Goal: Task Accomplishment & Management: Manage account settings

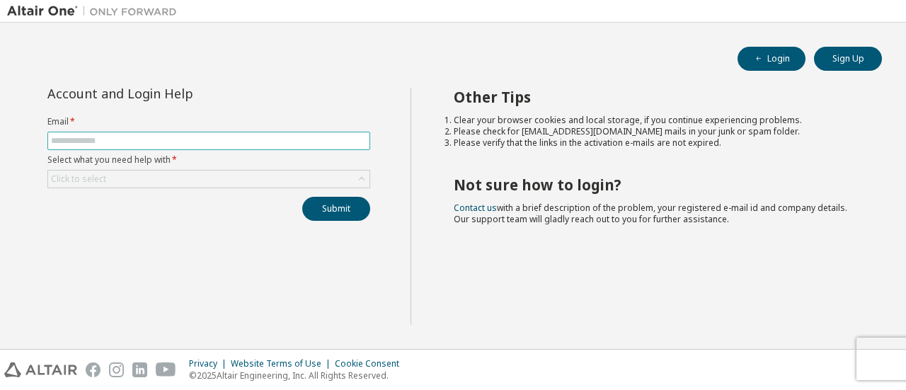
drag, startPoint x: 0, startPoint y: 0, endPoint x: 175, endPoint y: 137, distance: 222.4
click at [175, 137] on input "text" at bounding box center [209, 140] width 316 height 11
click at [141, 137] on input "text" at bounding box center [209, 140] width 316 height 11
type input "**********"
click at [239, 178] on div "Click to select" at bounding box center [208, 179] width 321 height 17
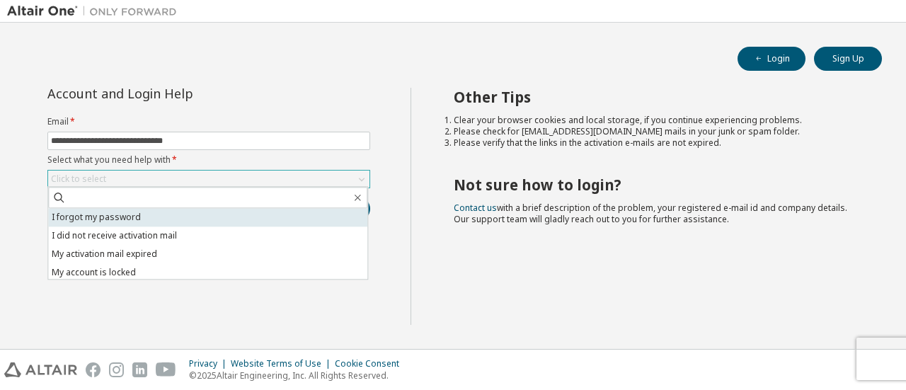
click at [210, 220] on li "I forgot my password" at bounding box center [207, 217] width 319 height 18
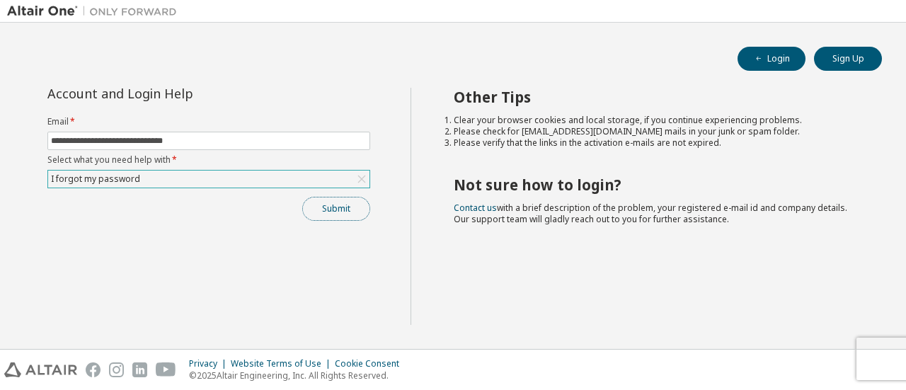
click at [343, 212] on button "Submit" at bounding box center [336, 209] width 68 height 24
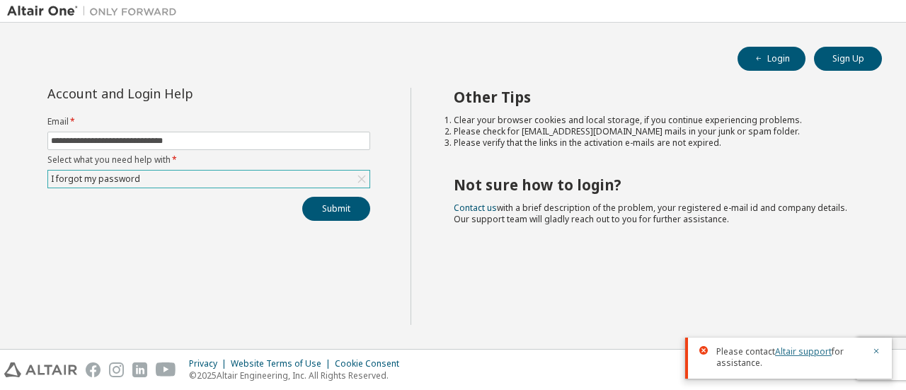
click at [807, 352] on link "Altair support" at bounding box center [803, 352] width 57 height 12
click at [876, 350] on icon "button" at bounding box center [876, 351] width 5 height 5
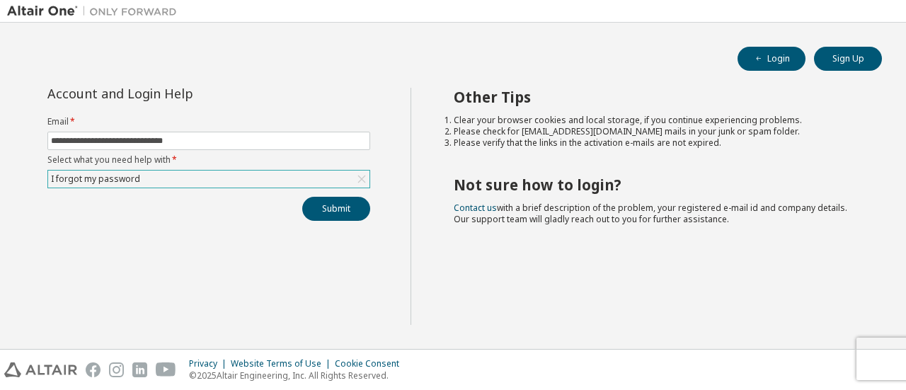
click at [287, 180] on div "I forgot my password" at bounding box center [208, 179] width 321 height 17
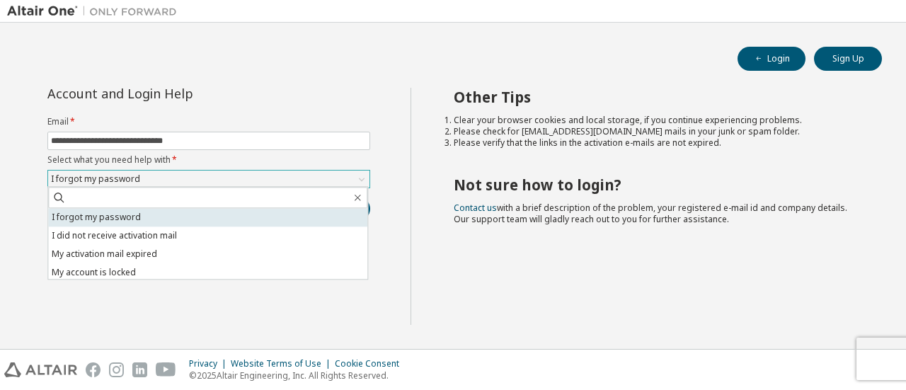
click at [232, 213] on li "I forgot my password" at bounding box center [207, 217] width 319 height 18
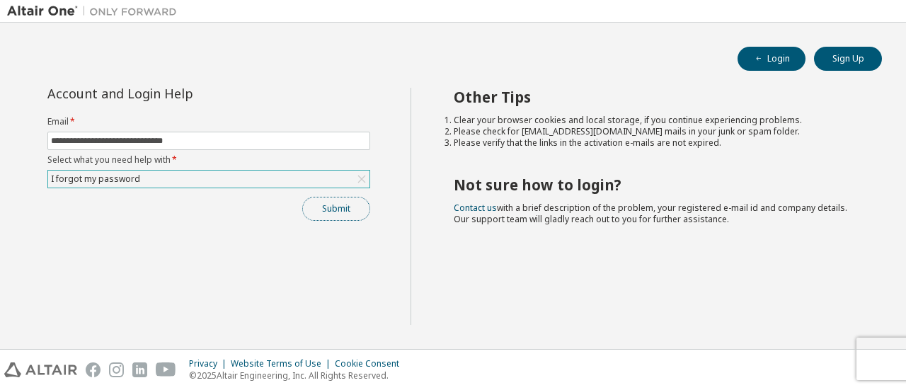
click at [347, 210] on button "Submit" at bounding box center [336, 209] width 68 height 24
